Goal: Task Accomplishment & Management: Complete application form

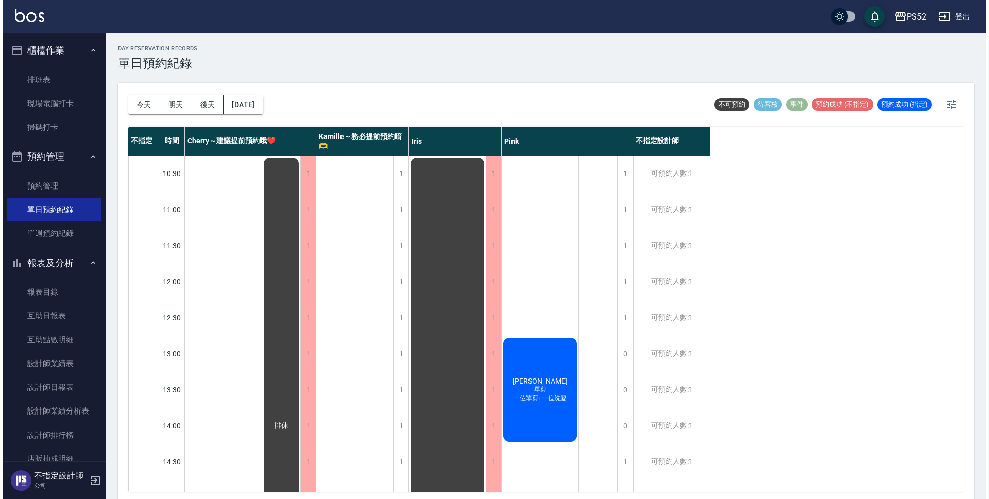
scroll to position [394, 0]
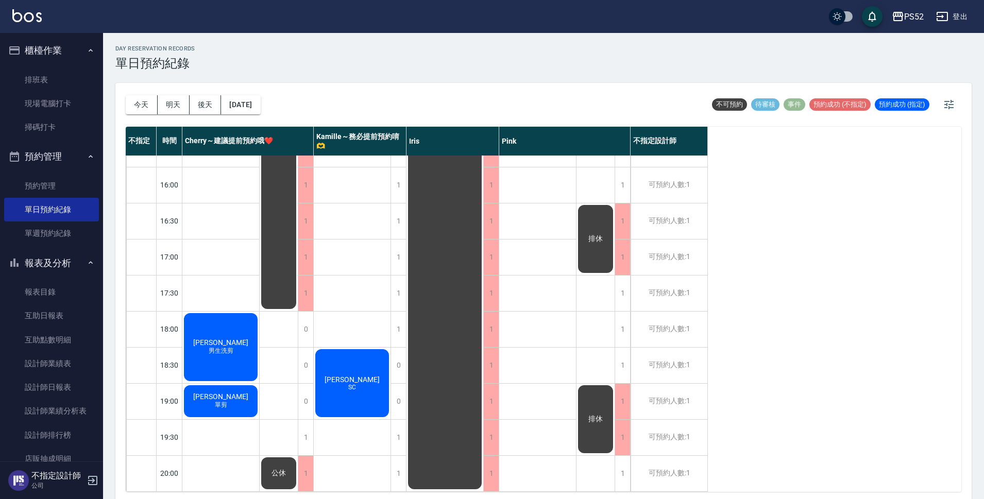
click at [964, 19] on button "登出" at bounding box center [952, 16] width 40 height 19
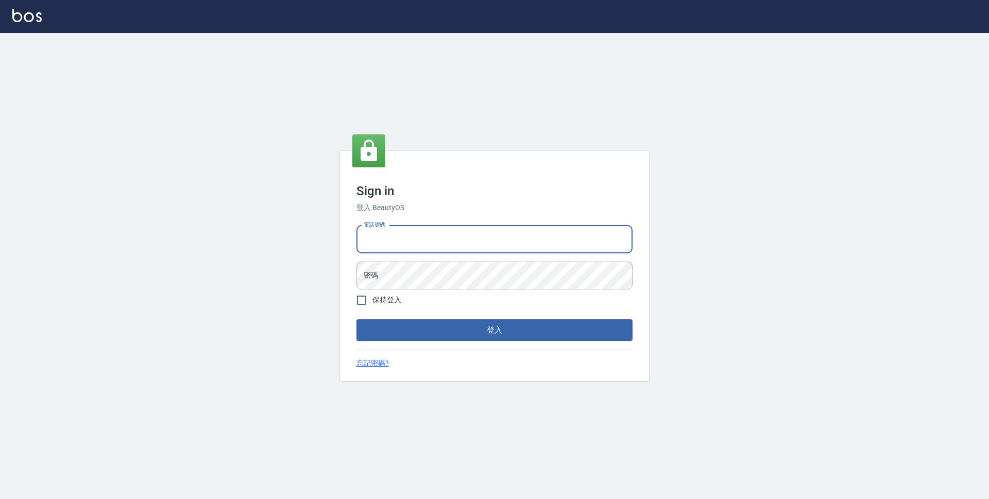
click at [563, 246] on input "電話號碼" at bounding box center [494, 240] width 276 height 28
type input "0923939755"
click at [356, 319] on button "登入" at bounding box center [494, 330] width 276 height 22
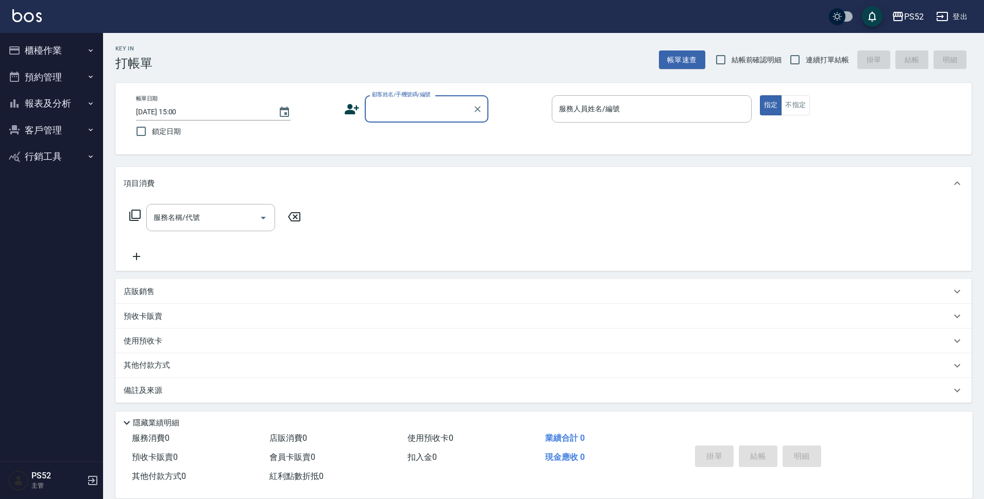
click at [829, 62] on span "連續打單結帳" at bounding box center [827, 60] width 43 height 11
click at [806, 62] on input "連續打單結帳" at bounding box center [795, 60] width 22 height 22
checkbox input "true"
click at [445, 122] on div "顧客姓名/手機號碼/編號" at bounding box center [427, 108] width 124 height 27
type input "[PERSON_NAME]/0981632065/B0981632065"
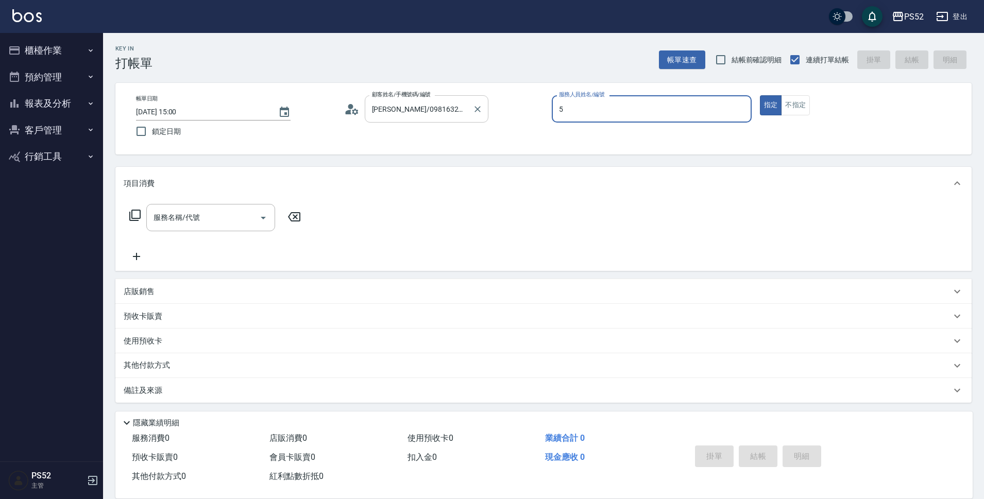
type input "5"
type button "true"
type input "Cherry～建議提前預約哦❤️-5"
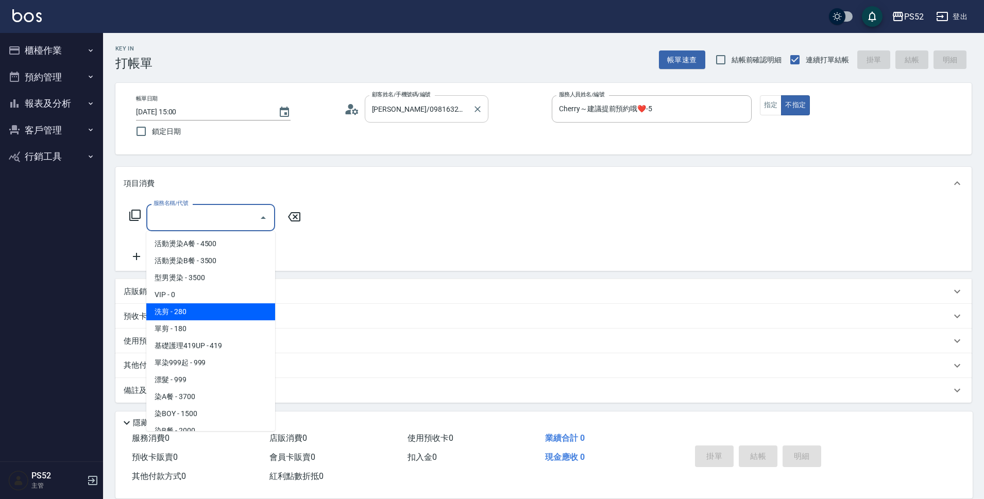
type input "洗剪(C1)"
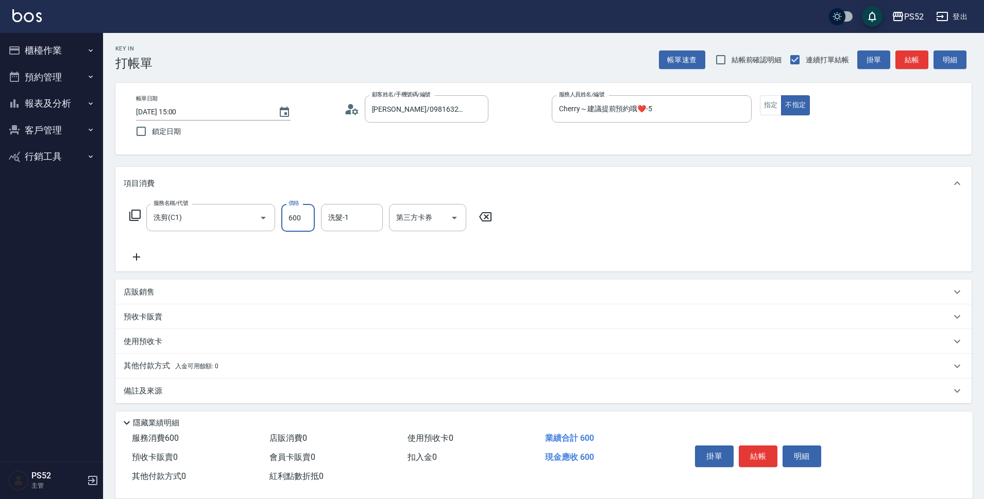
type input "600"
click at [214, 302] on div "店販銷售" at bounding box center [543, 292] width 856 height 25
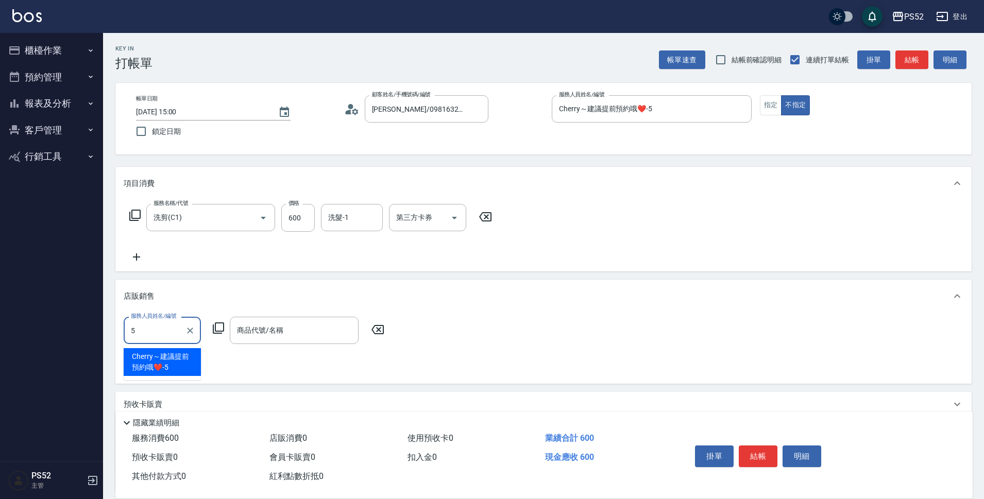
type input "Cherry～建議提前預約哦❤️-5"
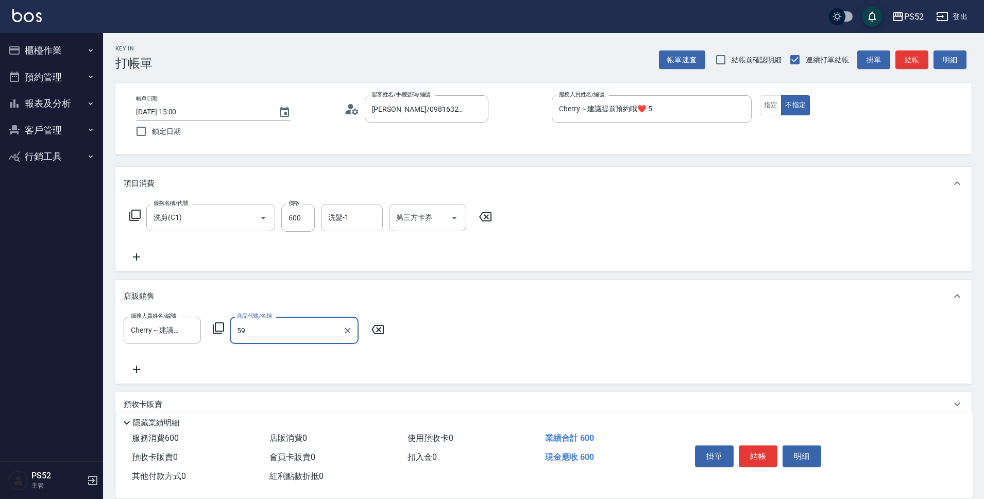
type input "5"
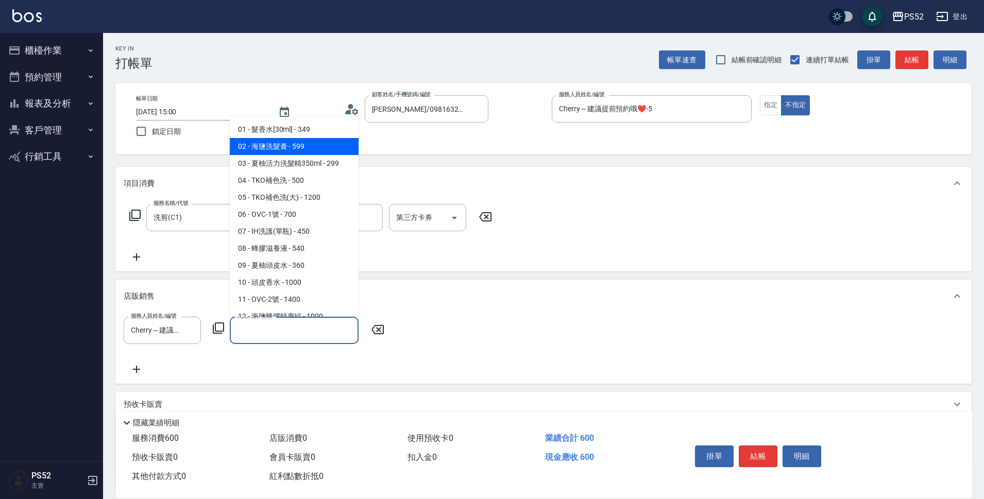
click at [289, 148] on span "02 - 海鹽洗髮膏 - 599" at bounding box center [294, 146] width 129 height 17
type input "海鹽洗髮膏"
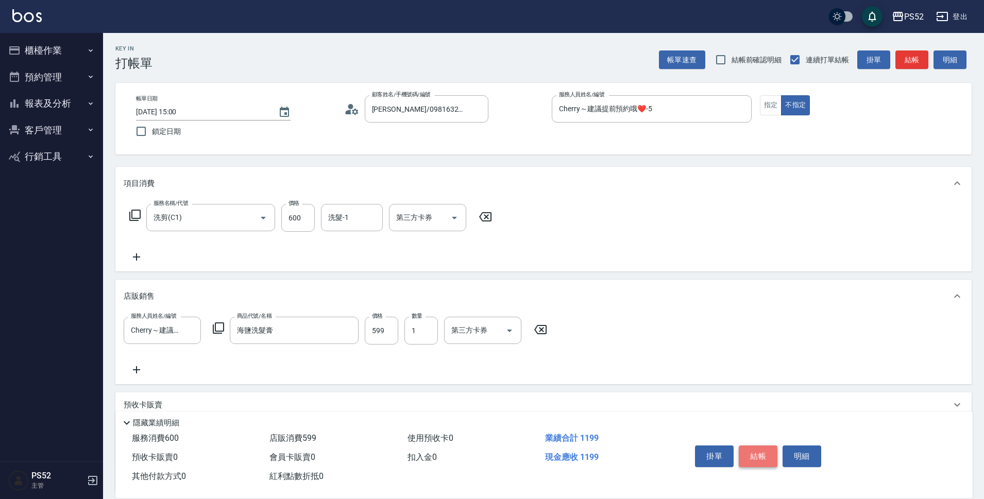
click at [743, 446] on button "結帳" at bounding box center [758, 457] width 39 height 22
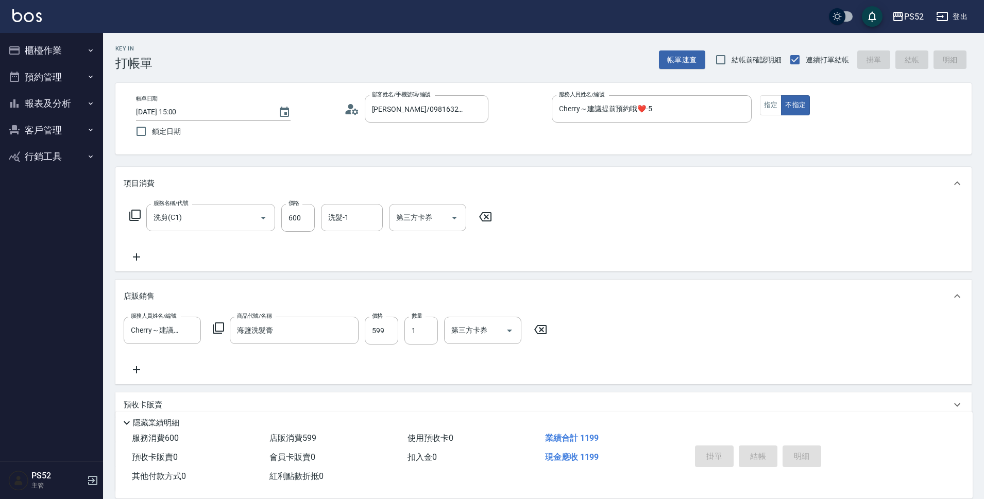
type input "[DATE] 15:01"
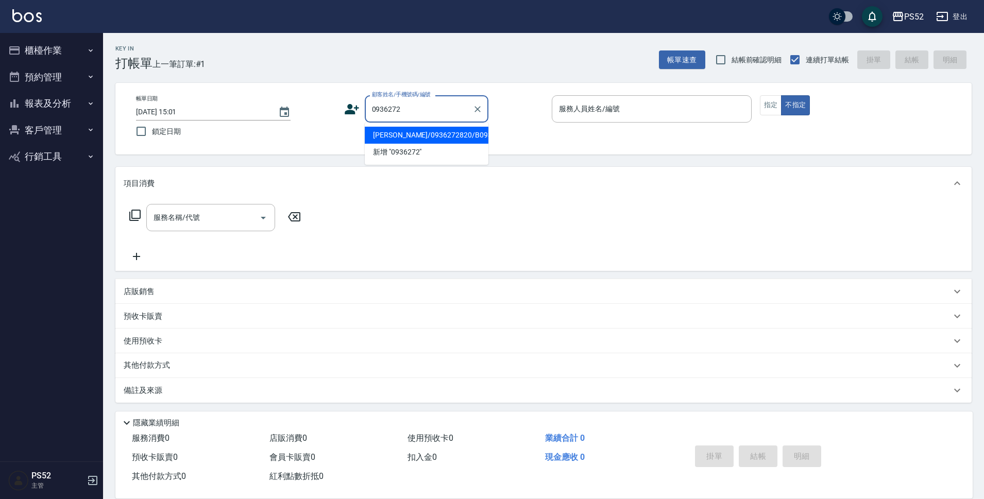
type input "[PERSON_NAME]/0936272820/B0936272820"
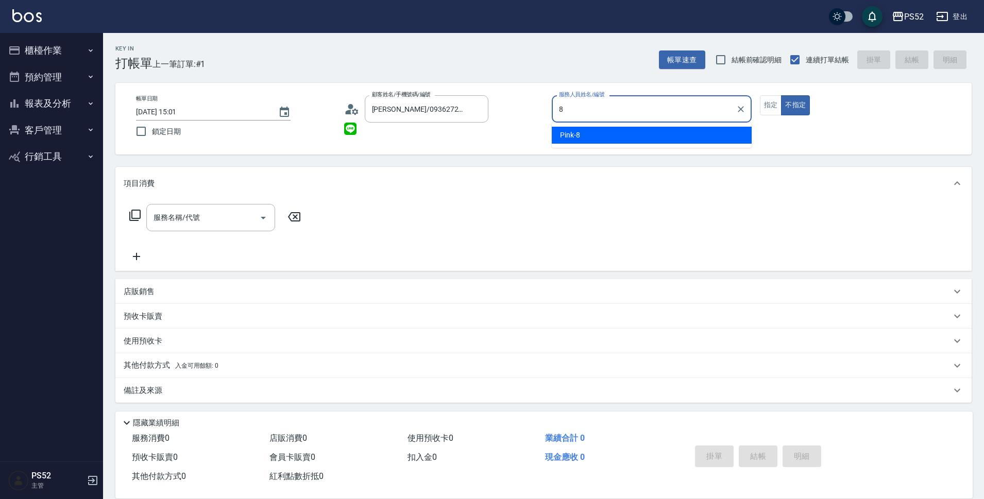
type input "Pink-8"
type button "false"
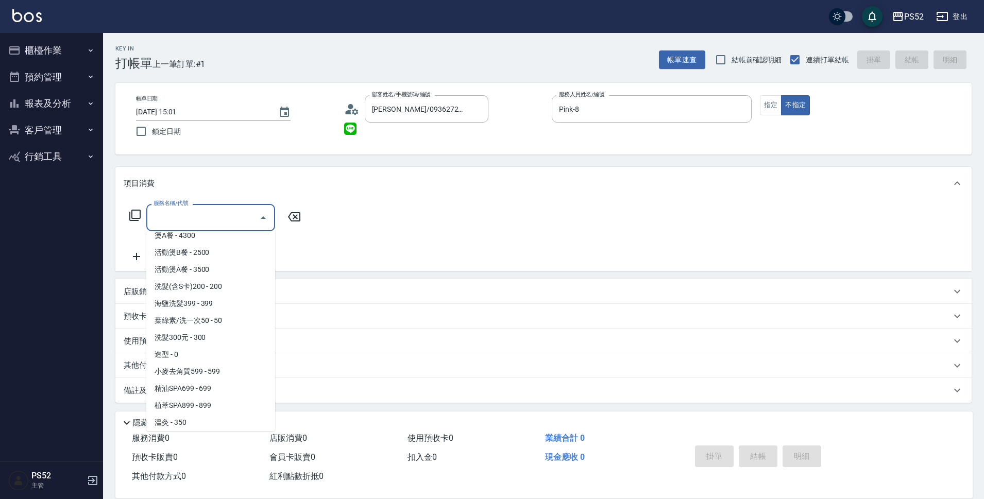
scroll to position [416, 0]
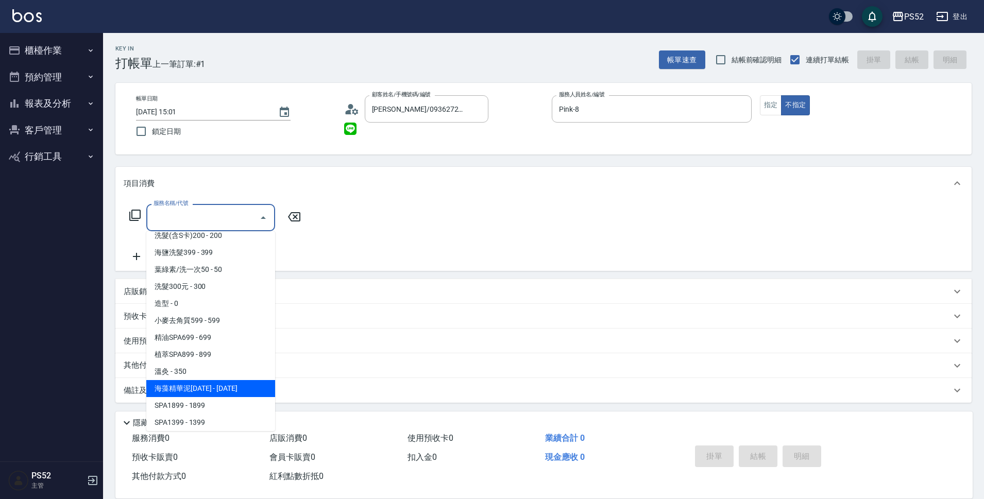
type input "海藻精華泥1000(SC5)"
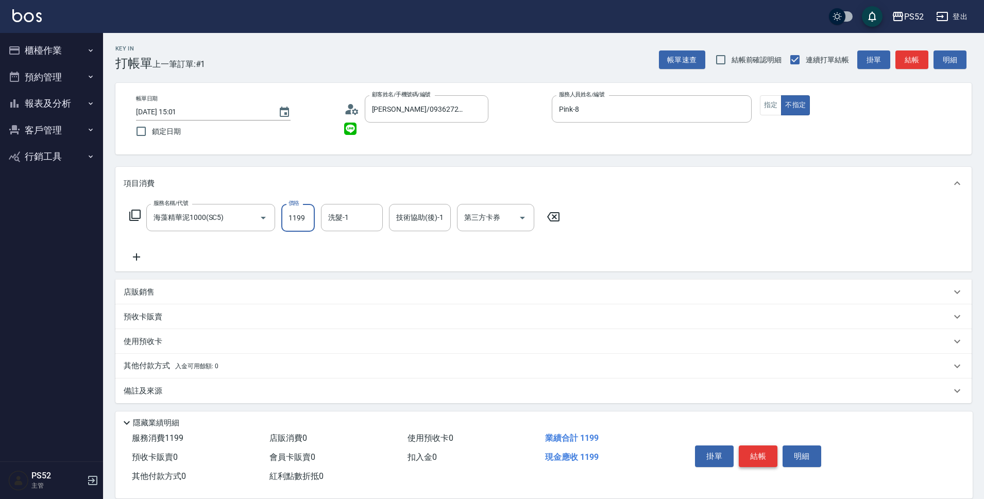
type input "1199"
click at [743, 446] on button "結帳" at bounding box center [758, 457] width 39 height 22
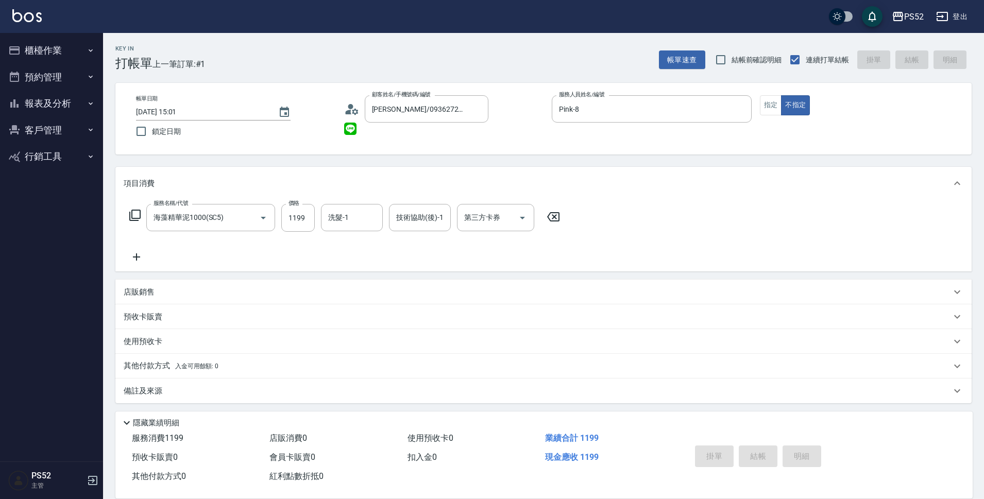
type input "[DATE] 15:02"
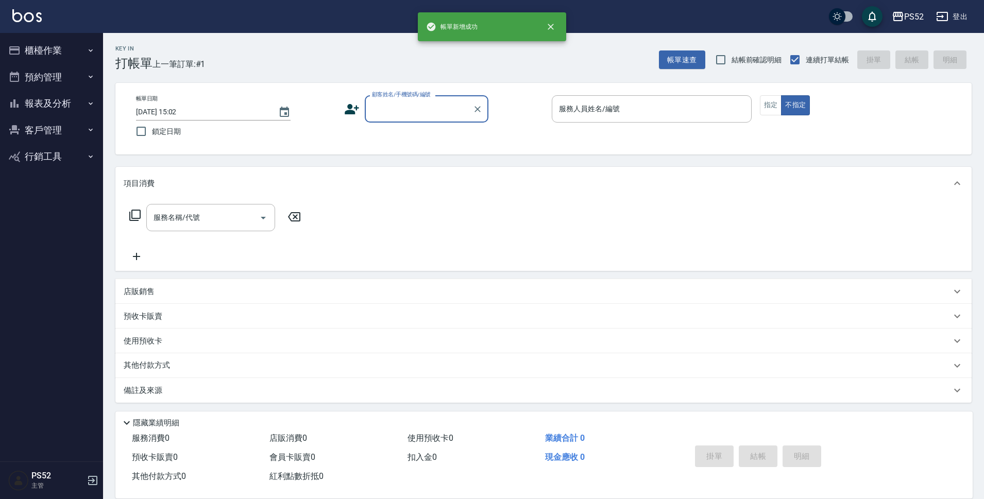
scroll to position [0, 0]
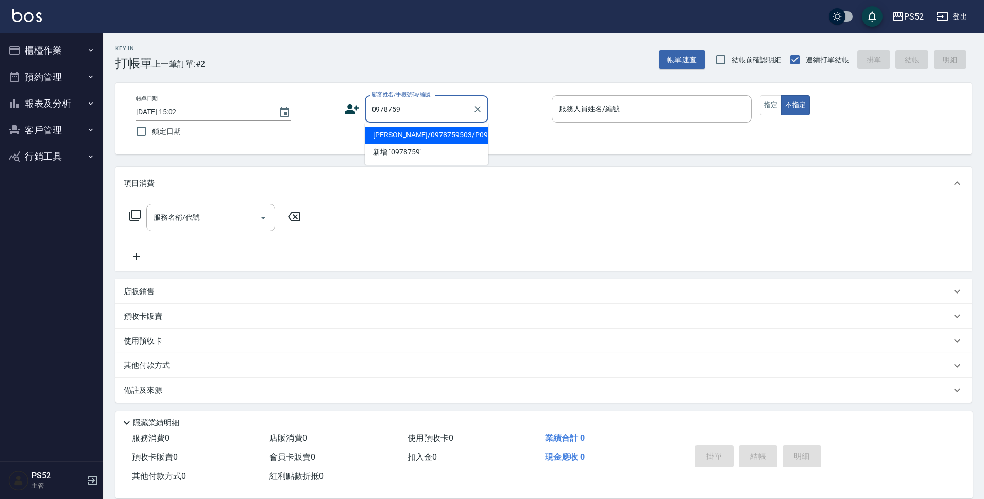
type input "[PERSON_NAME]/0978759503/P0978759503"
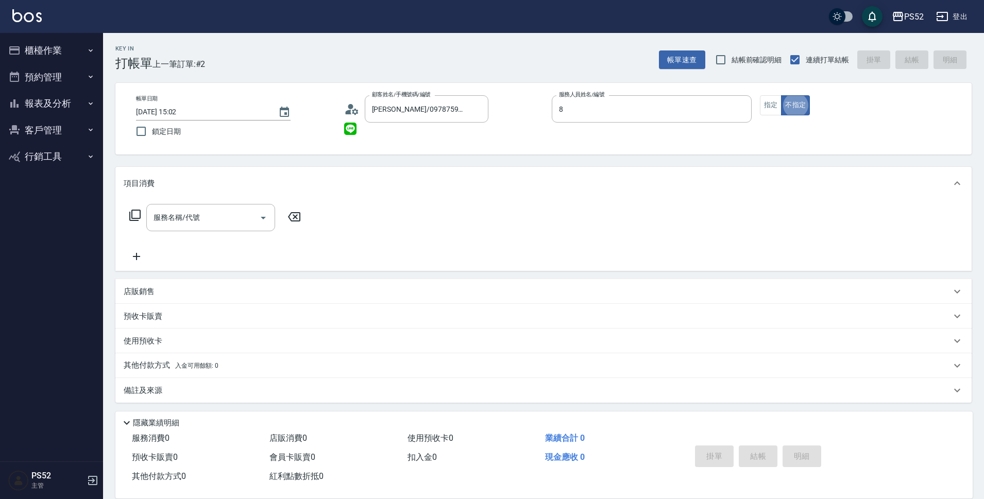
type input "Pink-8"
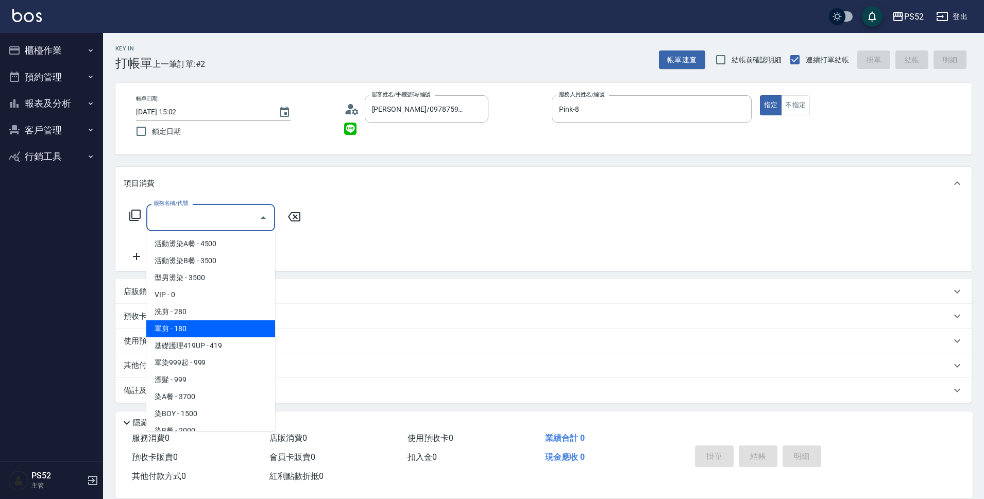
type input "單剪(C2)"
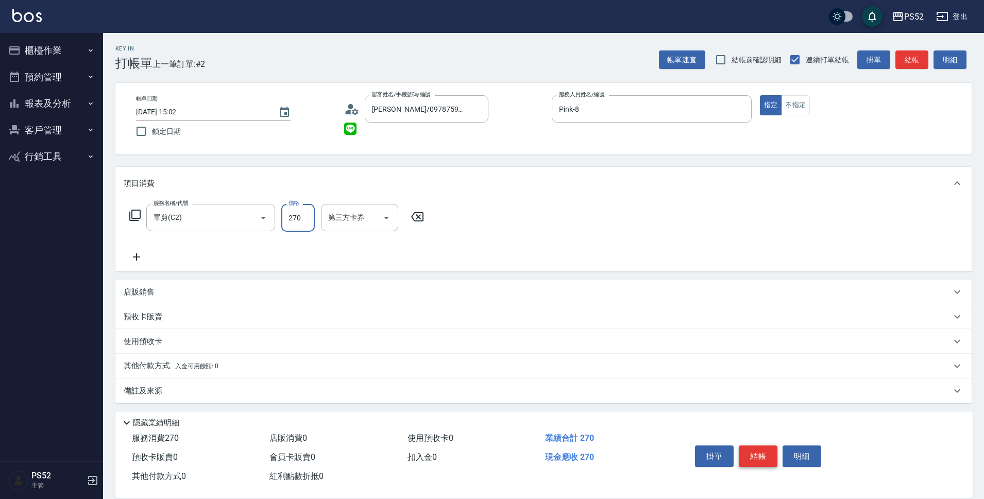
type input "270"
click at [743, 446] on button "結帳" at bounding box center [758, 457] width 39 height 22
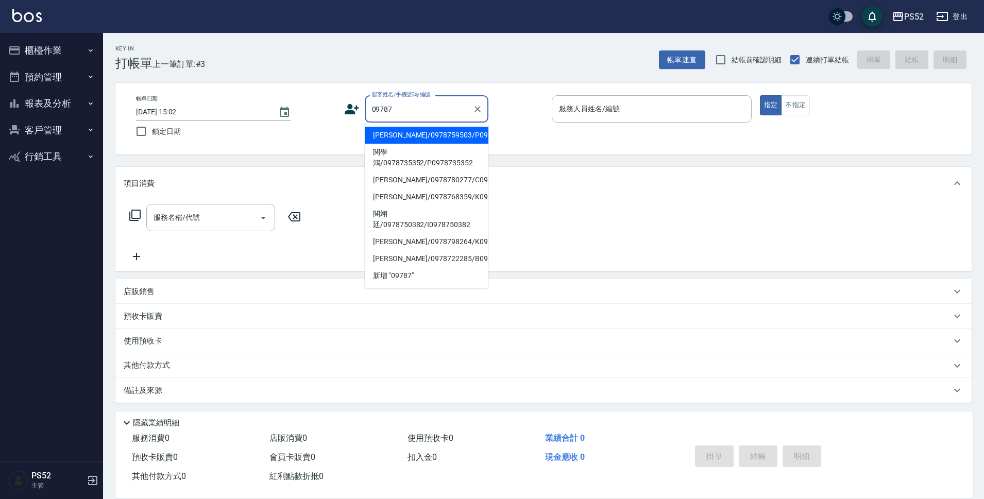
scroll to position [4, 0]
type input "[PERSON_NAME]/0978759503/P0978759503"
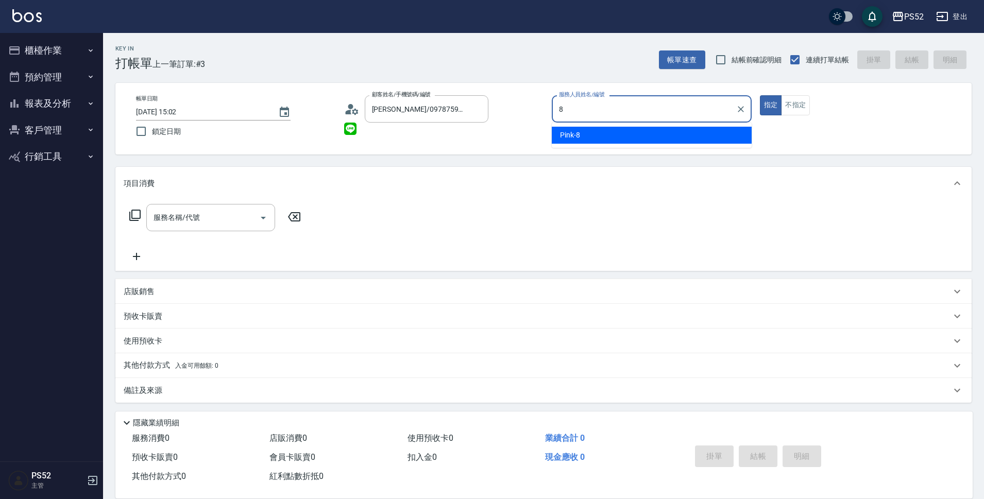
type input "Pink-8"
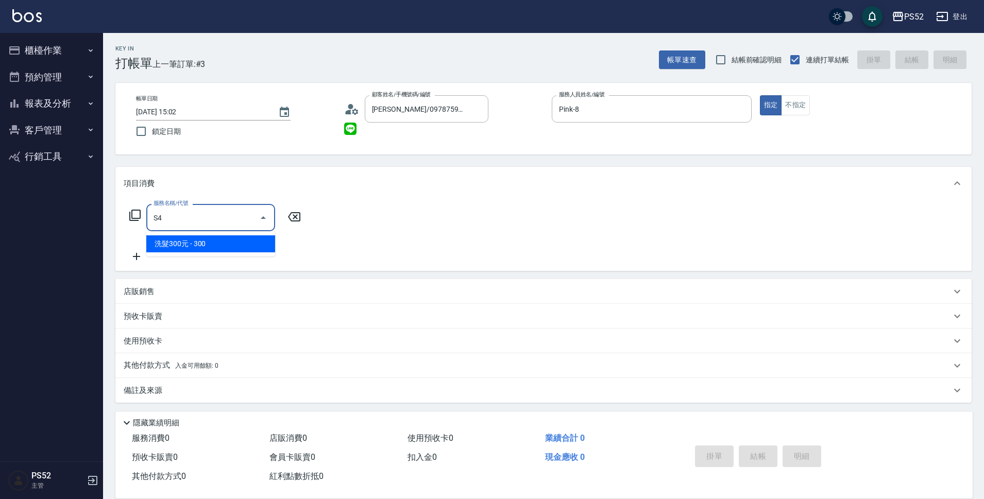
type input "洗髮300元(S4)"
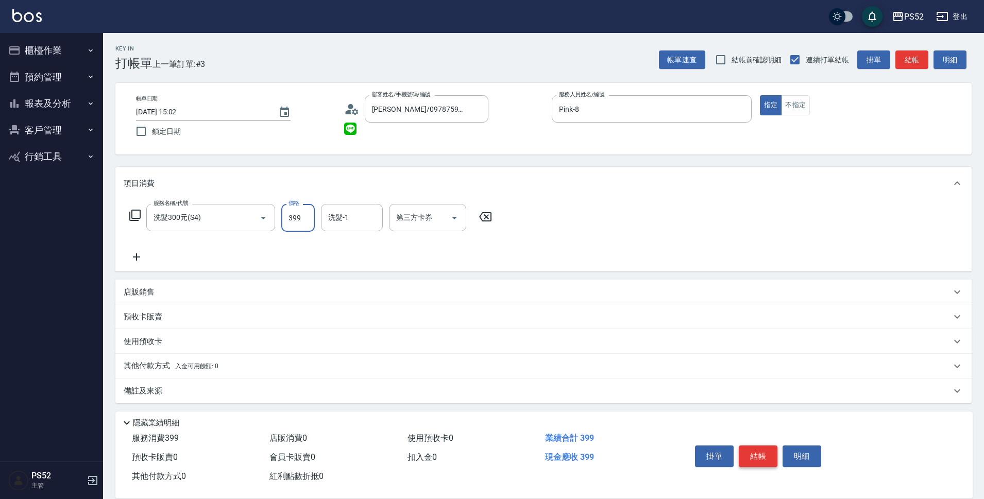
type input "399"
click at [743, 446] on button "結帳" at bounding box center [758, 457] width 39 height 22
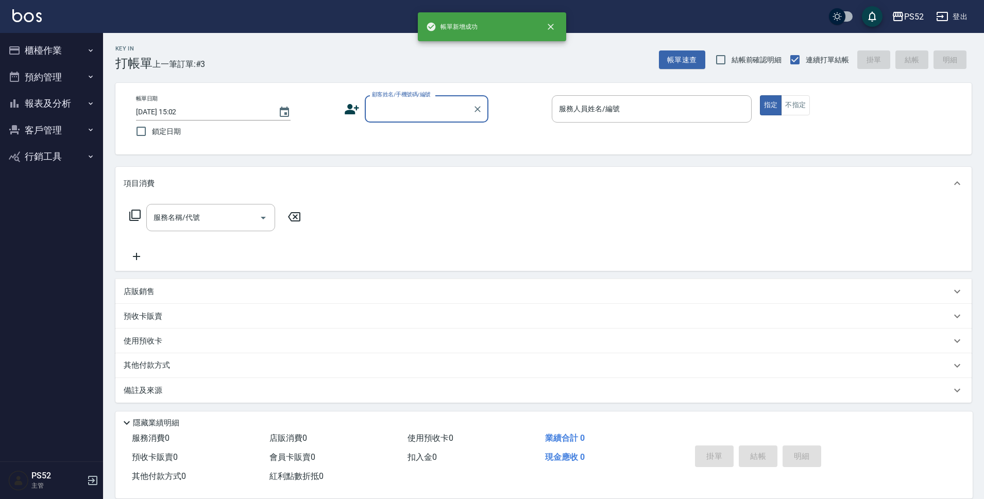
scroll to position [0, 0]
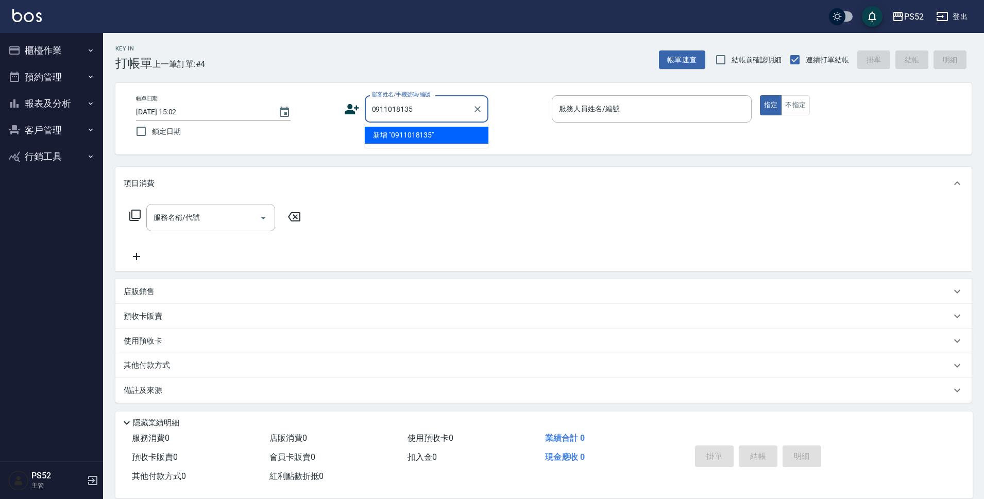
type input "0911018135"
click at [354, 104] on icon at bounding box center [351, 108] width 15 height 15
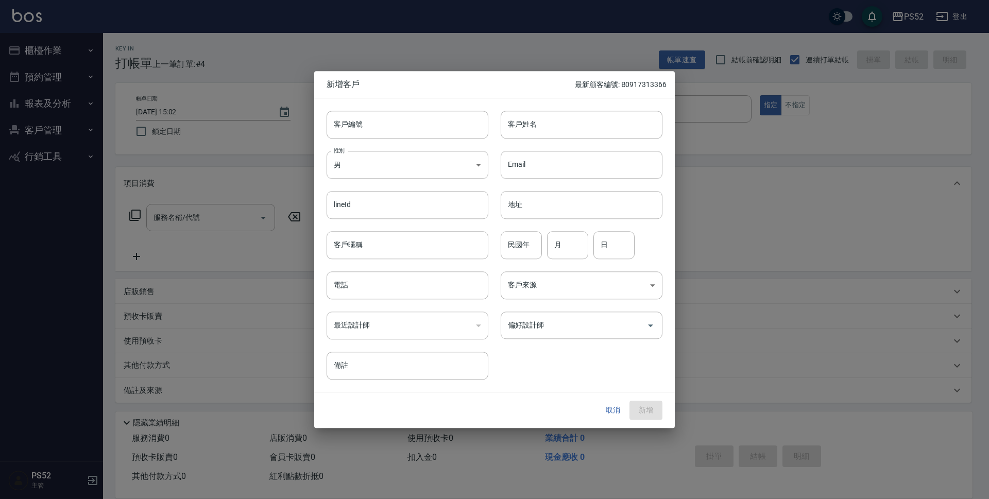
click at [382, 144] on div "性別 男 [DEMOGRAPHIC_DATA] 性別" at bounding box center [401, 159] width 174 height 40
click at [387, 118] on input "客戶編號" at bounding box center [408, 125] width 162 height 28
paste input "0911018135"
type input "B0911018135"
click at [353, 171] on body "PS52 登出 櫃檯作業 打帳單 帳單列表 現金收支登錄 材料自購登錄 每日結帳 排班表 現場電腦打卡 預約管理 預約管理 單日預約紀錄 單週預約紀錄 報表及…" at bounding box center [494, 251] width 989 height 502
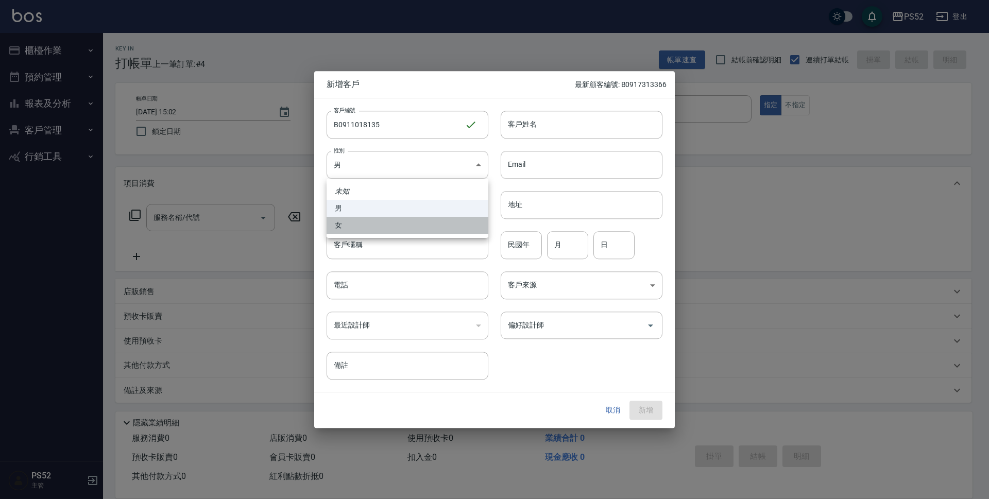
click at [347, 225] on li "女" at bounding box center [408, 225] width 162 height 17
type input "[DEMOGRAPHIC_DATA]"
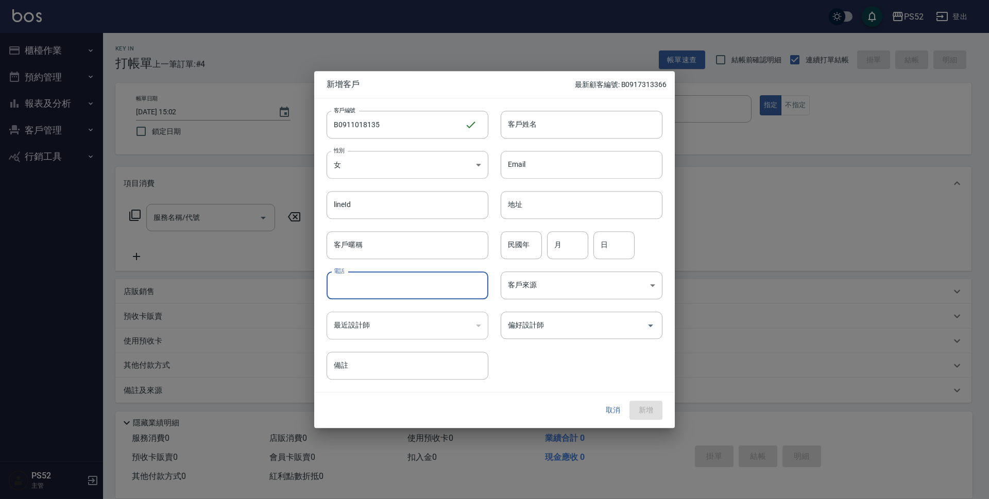
click at [343, 288] on input "電話" at bounding box center [408, 285] width 162 height 28
paste input "0911018135"
type input "0911018135"
click at [526, 242] on input "民國年" at bounding box center [521, 245] width 41 height 28
type input "76"
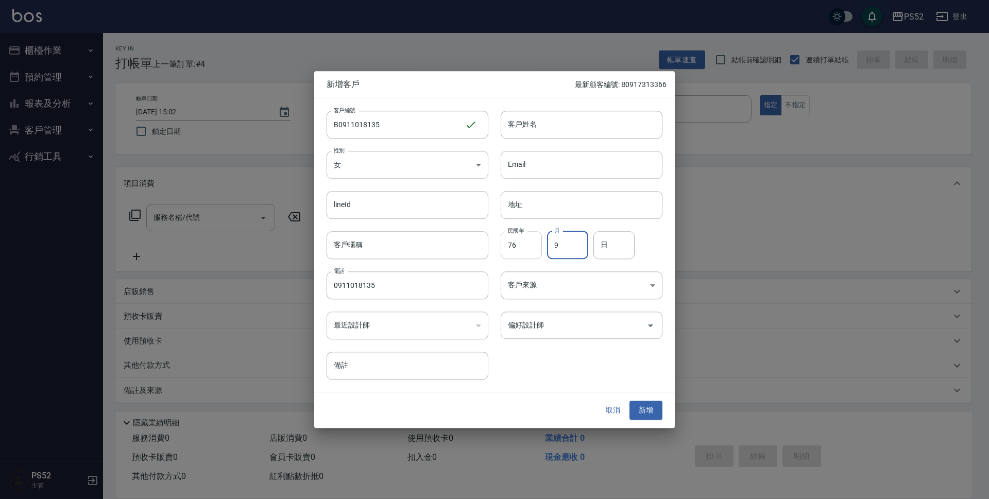
type input "9"
type input "12"
click at [558, 127] on input "客戶姓名" at bounding box center [582, 125] width 162 height 28
type input "＿"
type input "[PERSON_NAME]"
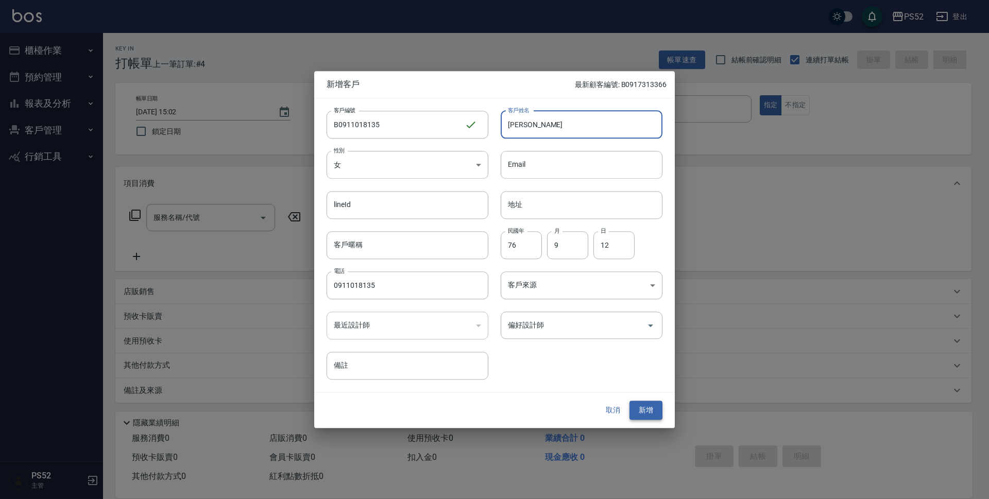
click at [631, 406] on button "新增" at bounding box center [645, 410] width 33 height 19
